Goal: Task Accomplishment & Management: Use online tool/utility

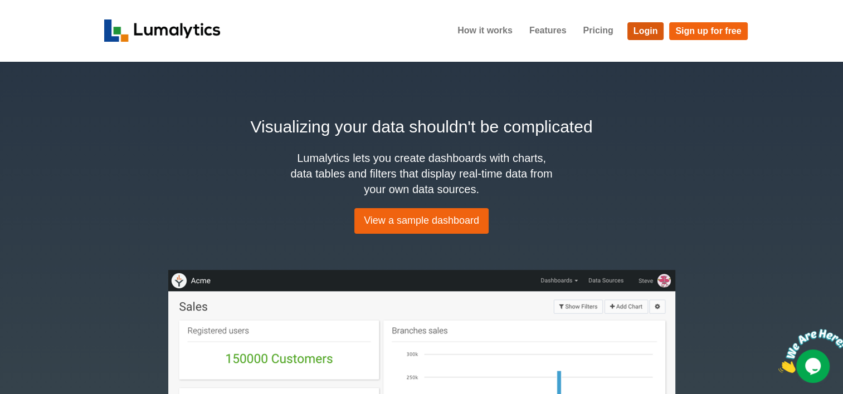
click at [635, 36] on link "Login" at bounding box center [645, 31] width 37 height 18
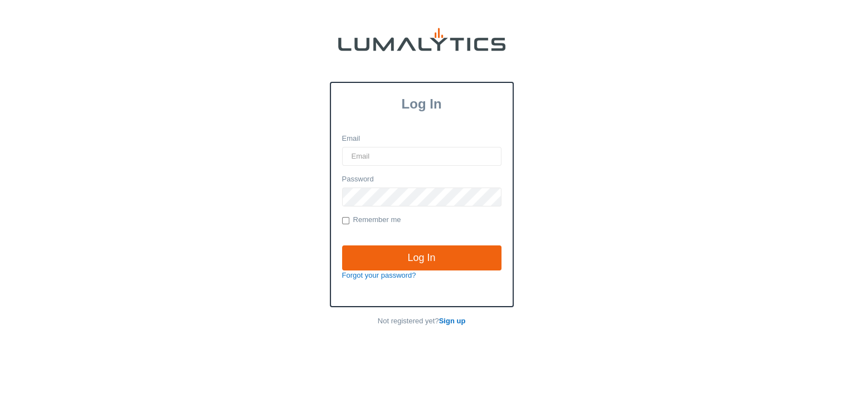
click at [406, 158] on input "Email" at bounding box center [421, 156] width 159 height 19
type input "twheeler@valleytruckparts.com"
click at [342, 246] on input "Log In" at bounding box center [421, 259] width 159 height 26
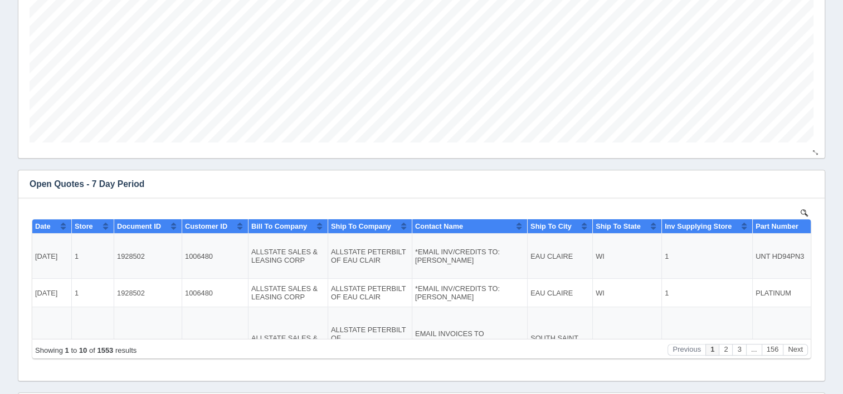
scroll to position [363, 0]
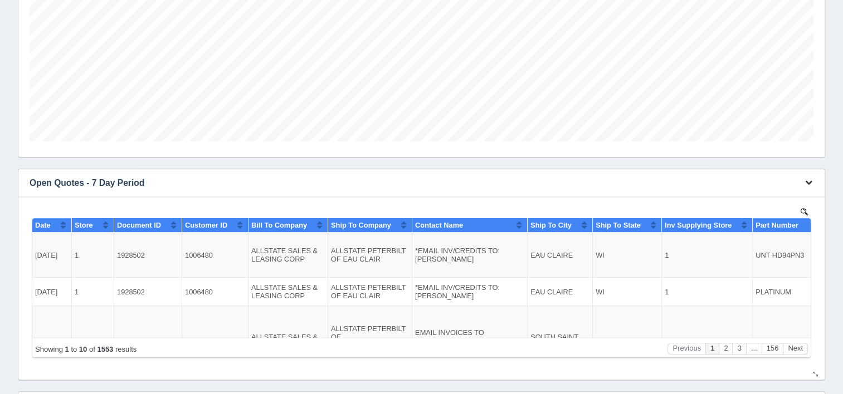
click at [808, 186] on button "button" at bounding box center [808, 182] width 15 height 17
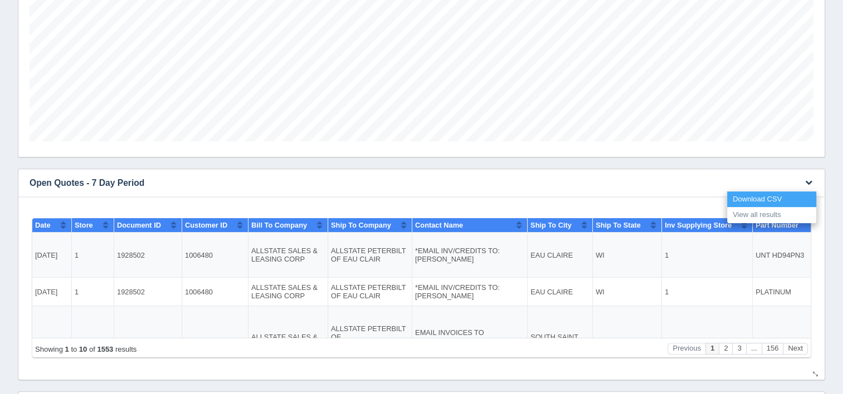
click at [772, 199] on link "Download CSV" at bounding box center [771, 200] width 89 height 16
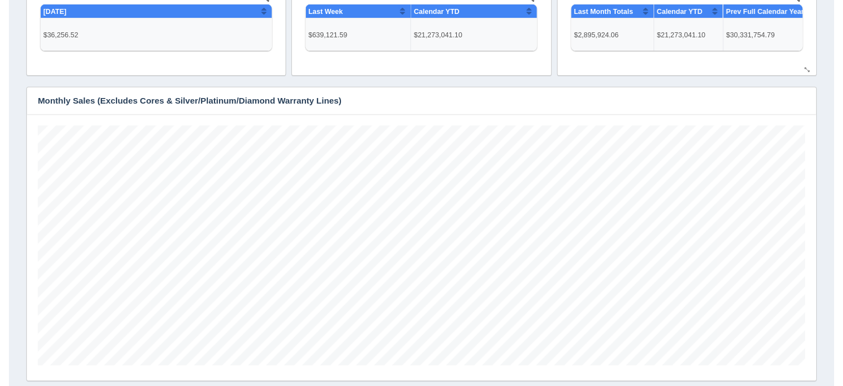
scroll to position [0, 0]
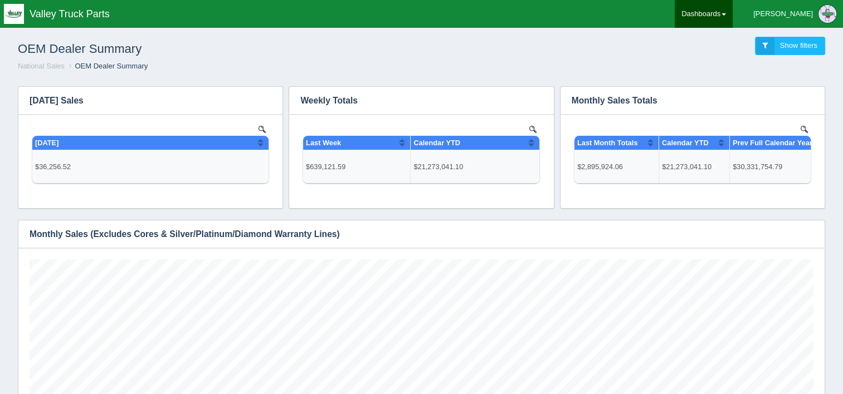
click at [733, 14] on link "Dashboards" at bounding box center [704, 14] width 58 height 28
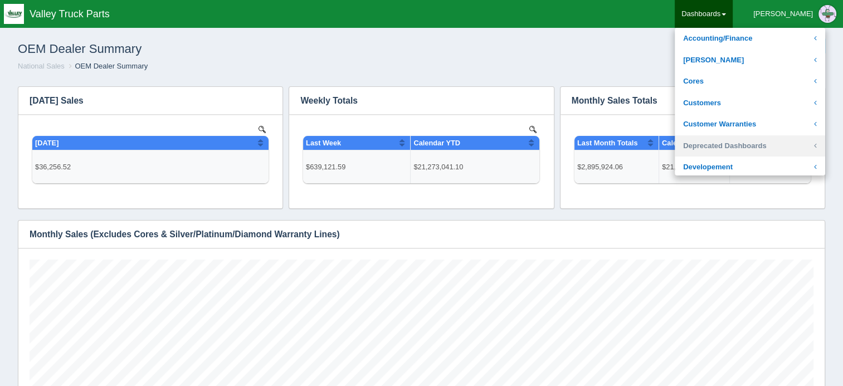
scroll to position [76, 0]
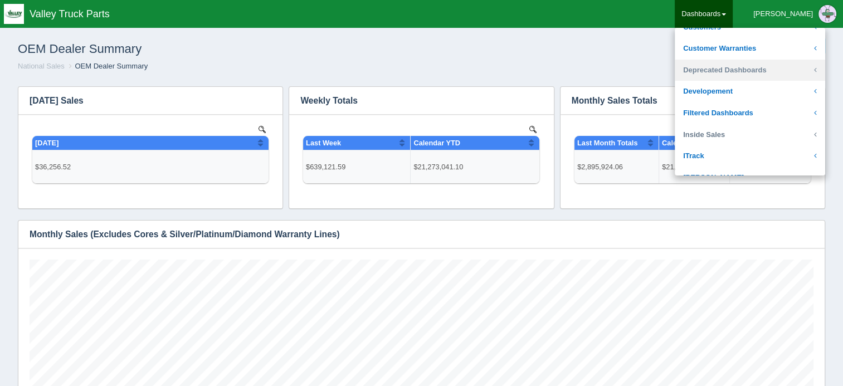
click at [809, 135] on link "Inside Sales" at bounding box center [750, 135] width 150 height 22
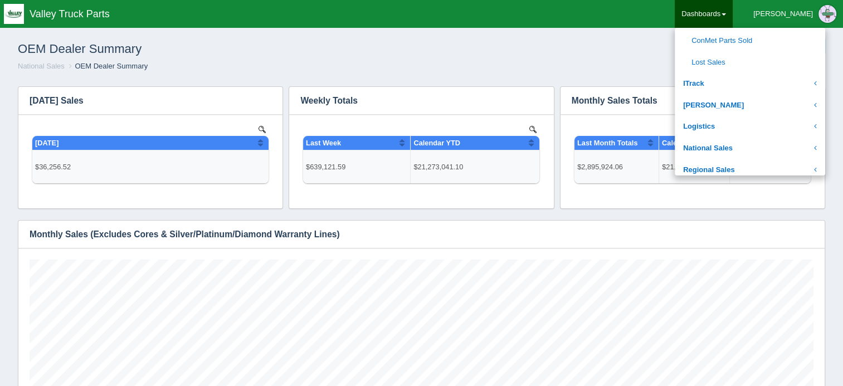
scroll to position [363, 0]
click at [791, 146] on link "National Sales" at bounding box center [750, 148] width 150 height 22
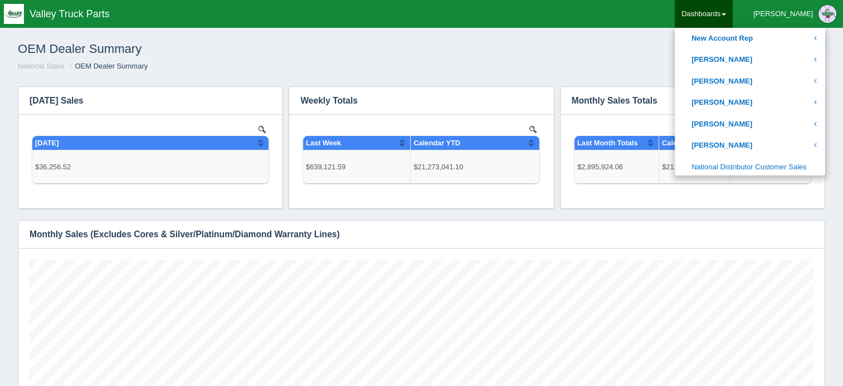
scroll to position [517, 0]
click at [792, 139] on link "[PERSON_NAME]" at bounding box center [750, 145] width 150 height 22
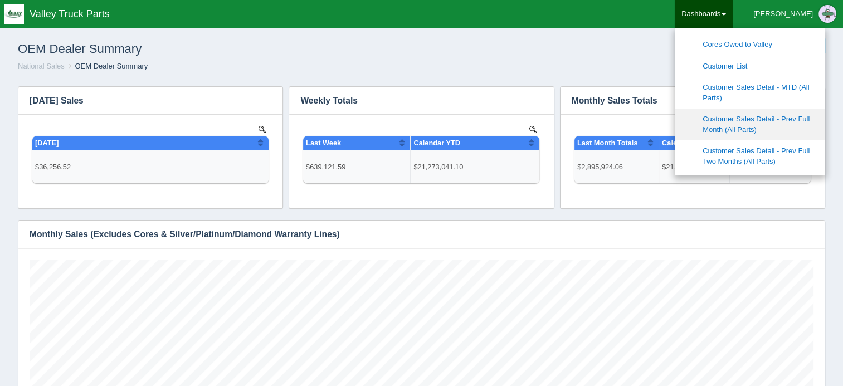
scroll to position [735, 0]
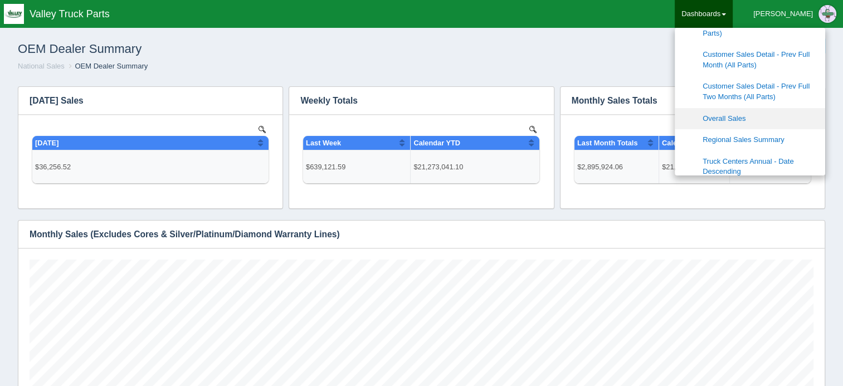
click at [776, 121] on link "Overall Sales" at bounding box center [750, 119] width 150 height 22
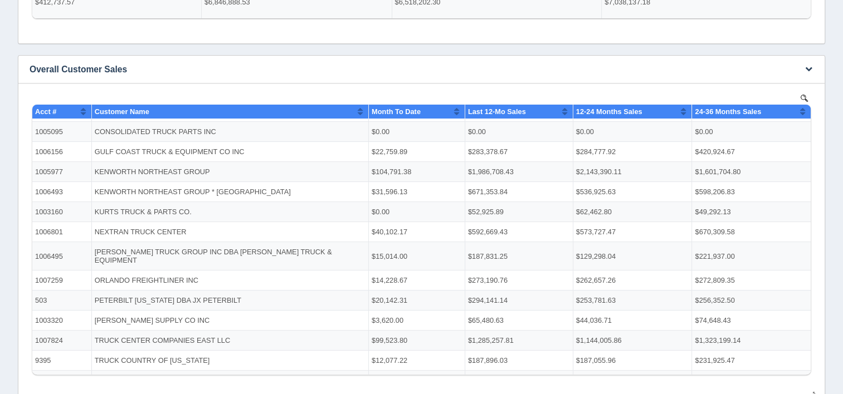
scroll to position [169, 0]
